Goal: Find specific page/section: Find specific page/section

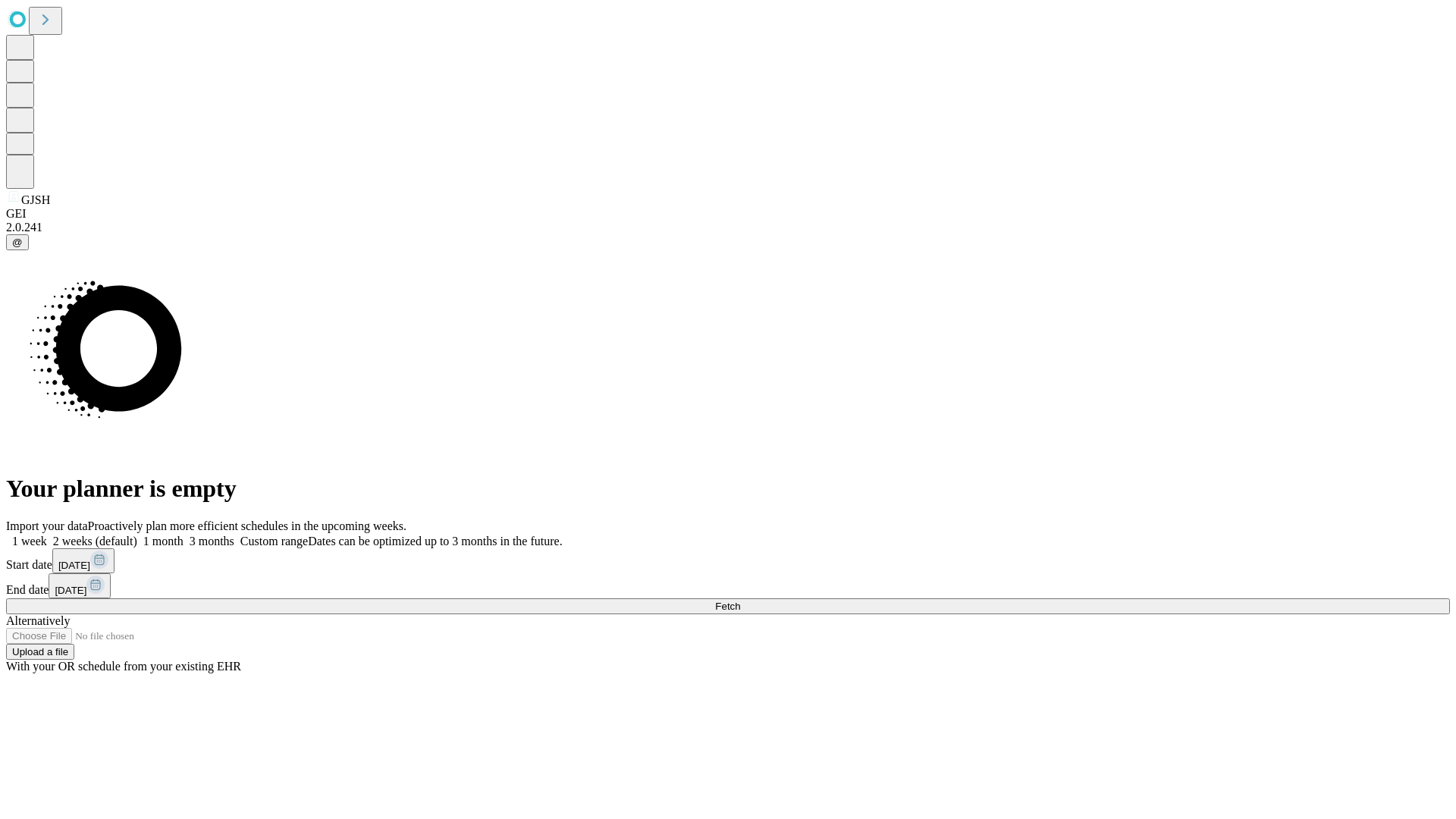
click at [741, 601] on span "Fetch" at bounding box center [728, 607] width 25 height 11
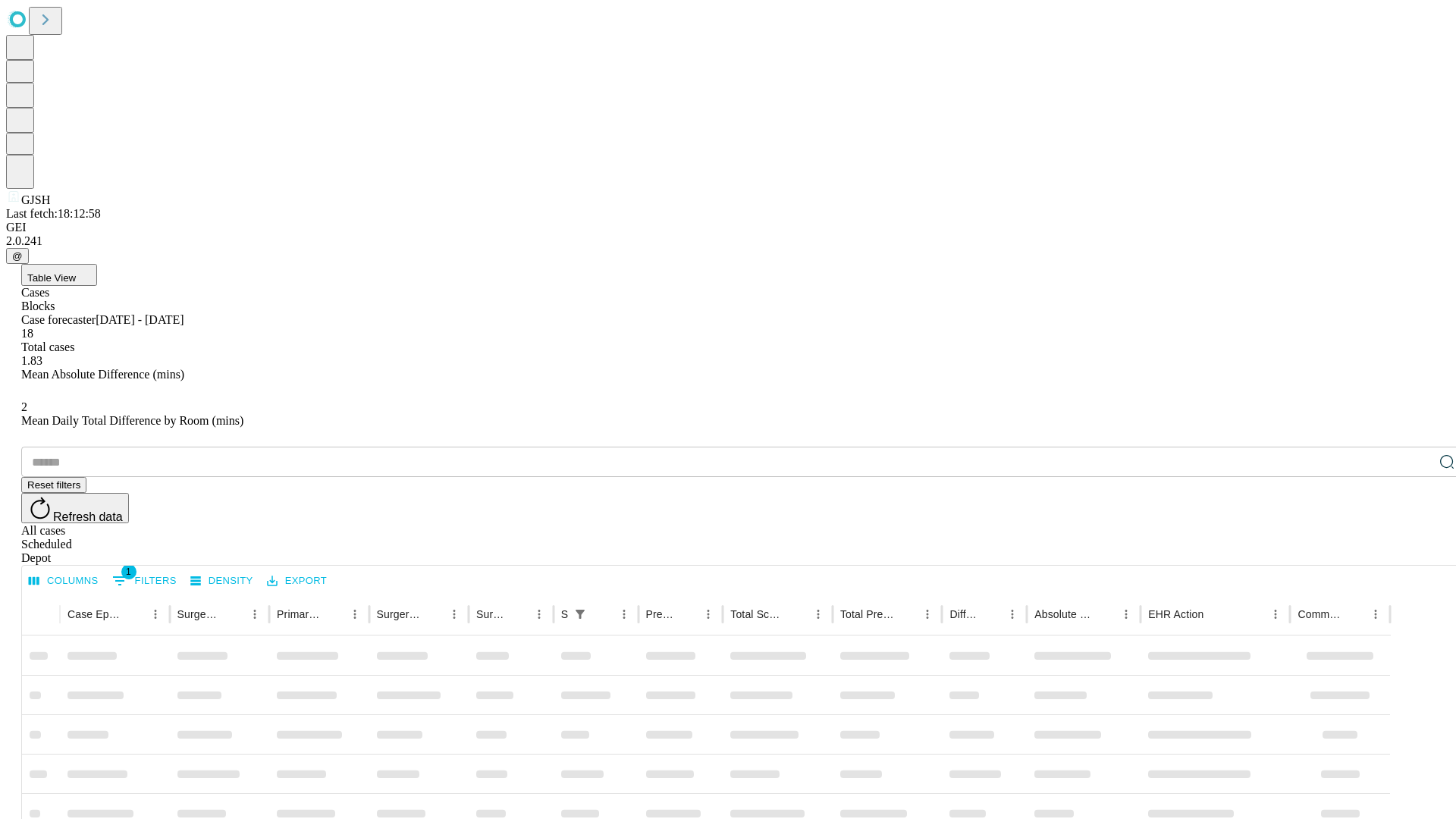
click at [1417, 551] on div "Depot" at bounding box center [743, 558] width 1444 height 13
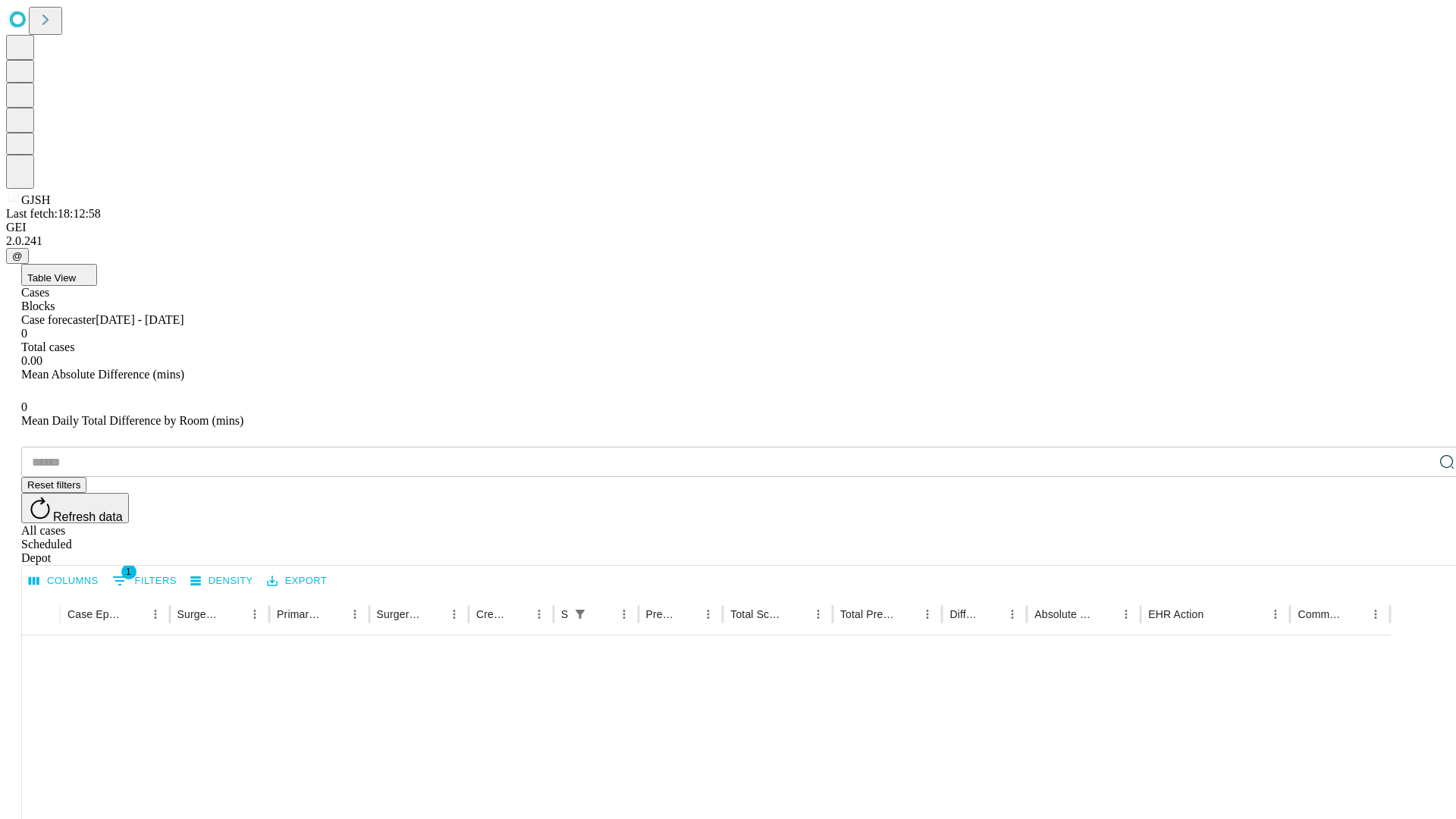
click at [1293, 524] on div "All cases" at bounding box center [743, 531] width 1444 height 13
